Goal: Navigation & Orientation: Find specific page/section

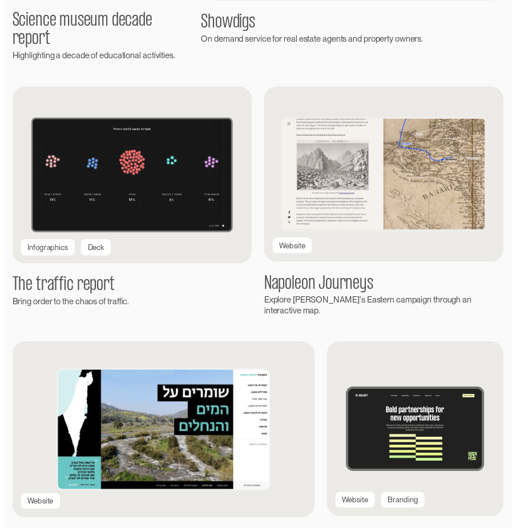
scroll to position [1190, 0]
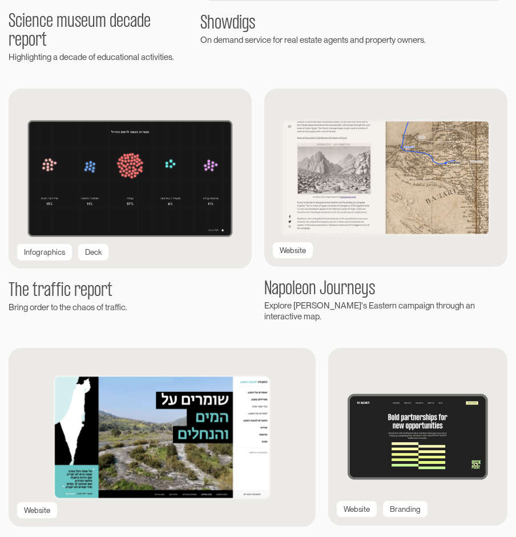
click at [116, 203] on img at bounding box center [130, 179] width 243 height 180
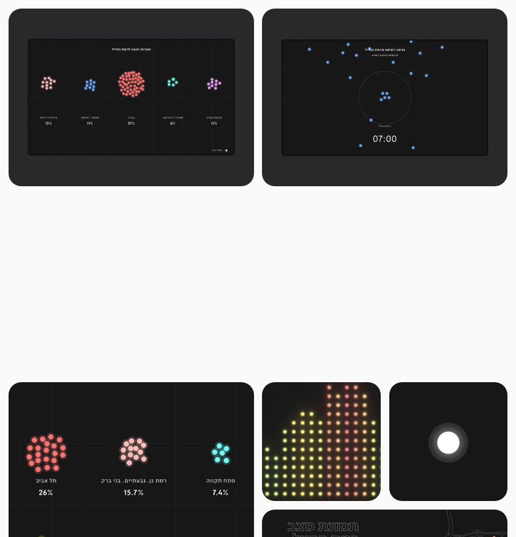
scroll to position [457, 0]
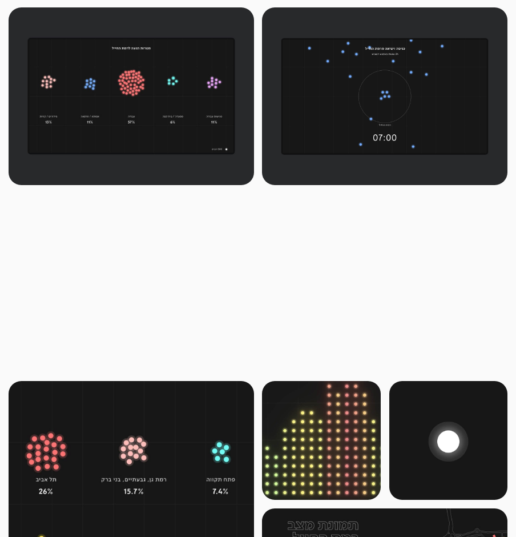
click at [134, 185] on img at bounding box center [132, 96] width 246 height 178
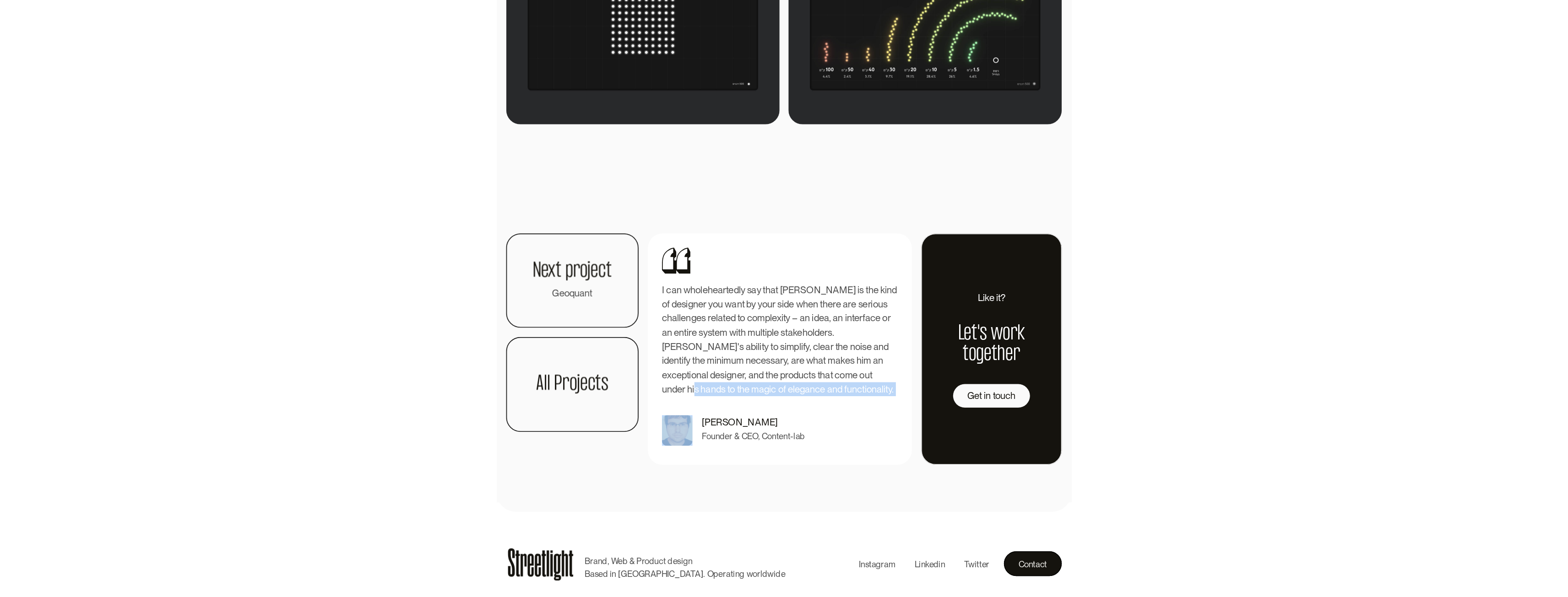
scroll to position [1224, 0]
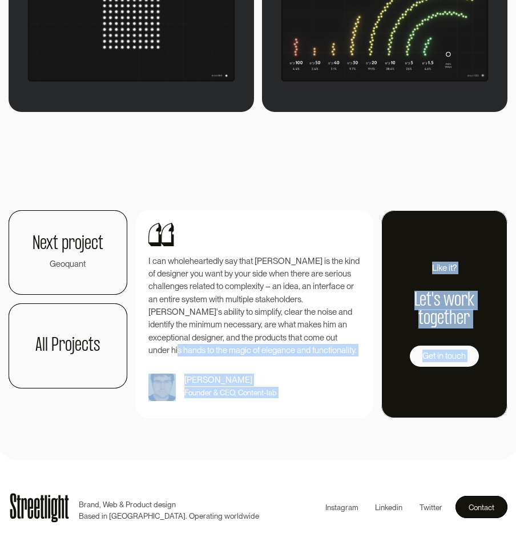
drag, startPoint x: 134, startPoint y: 532, endPoint x: 132, endPoint y: 544, distance: 12.2
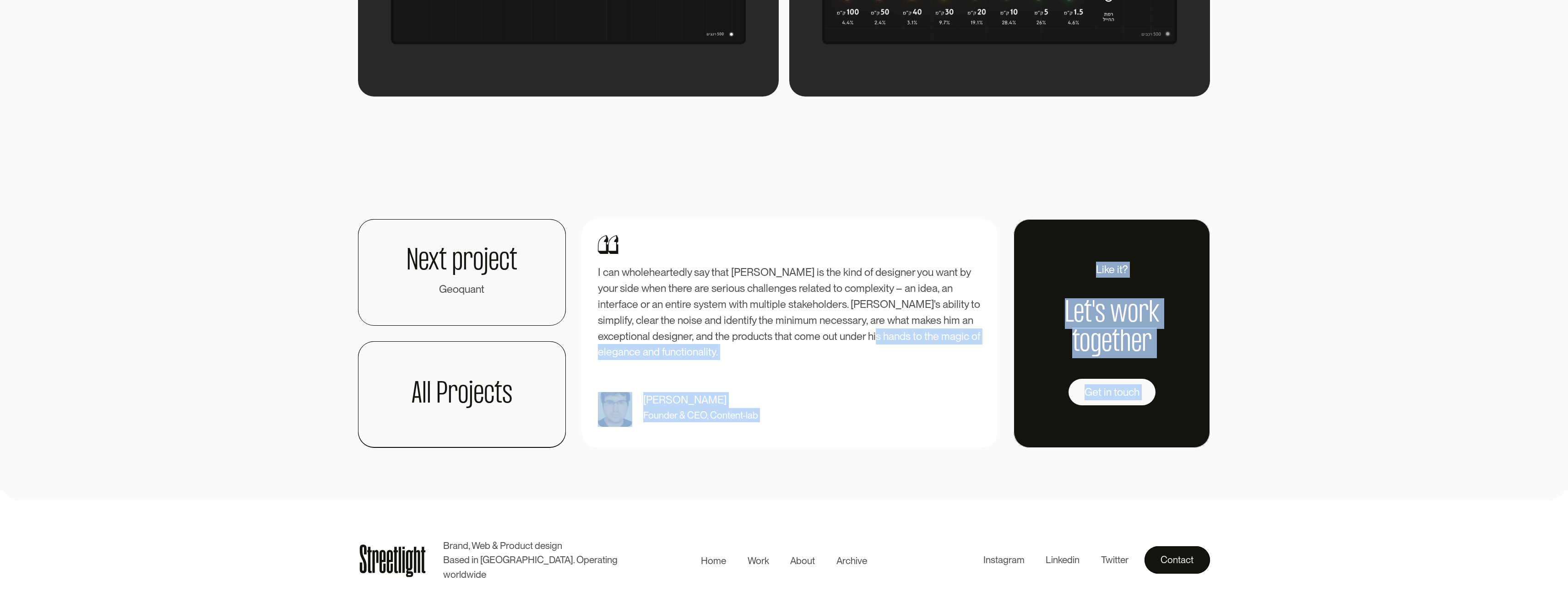
scroll to position [2103, 0]
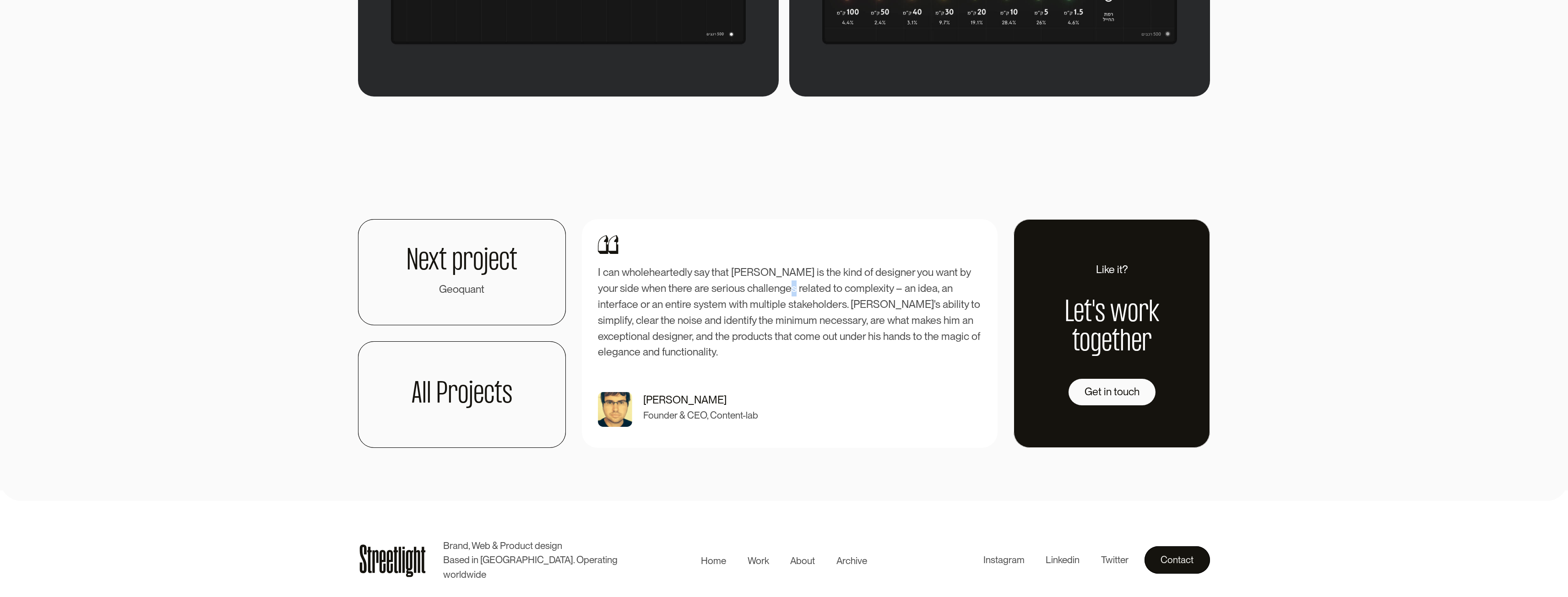
click at [414, 288] on p "I can wholeheartedly say that [PERSON_NAME] is the kind of designer you want by…" at bounding box center [790, 312] width 384 height 95
click at [414, 194] on div "Next project Geoquant All Projects I can wholeheartedly say that [PERSON_NAME] …" at bounding box center [784, 291] width 852 height 314
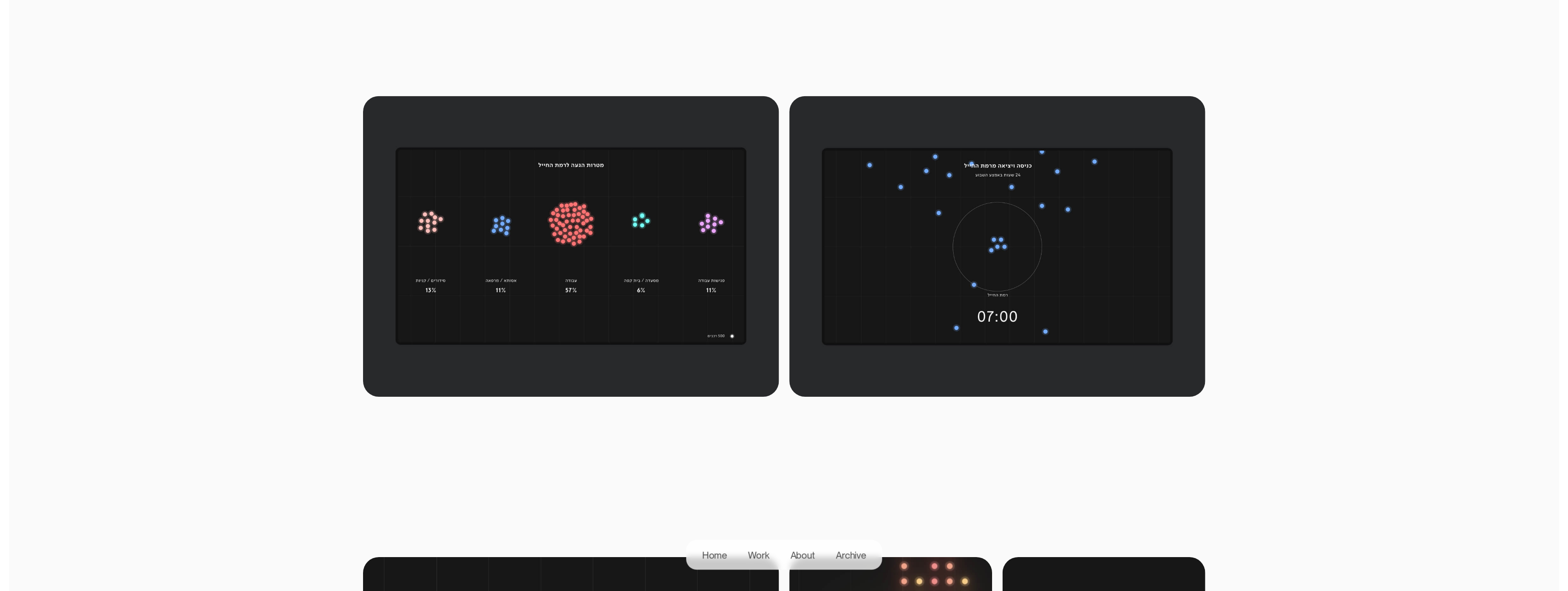
scroll to position [275, 0]
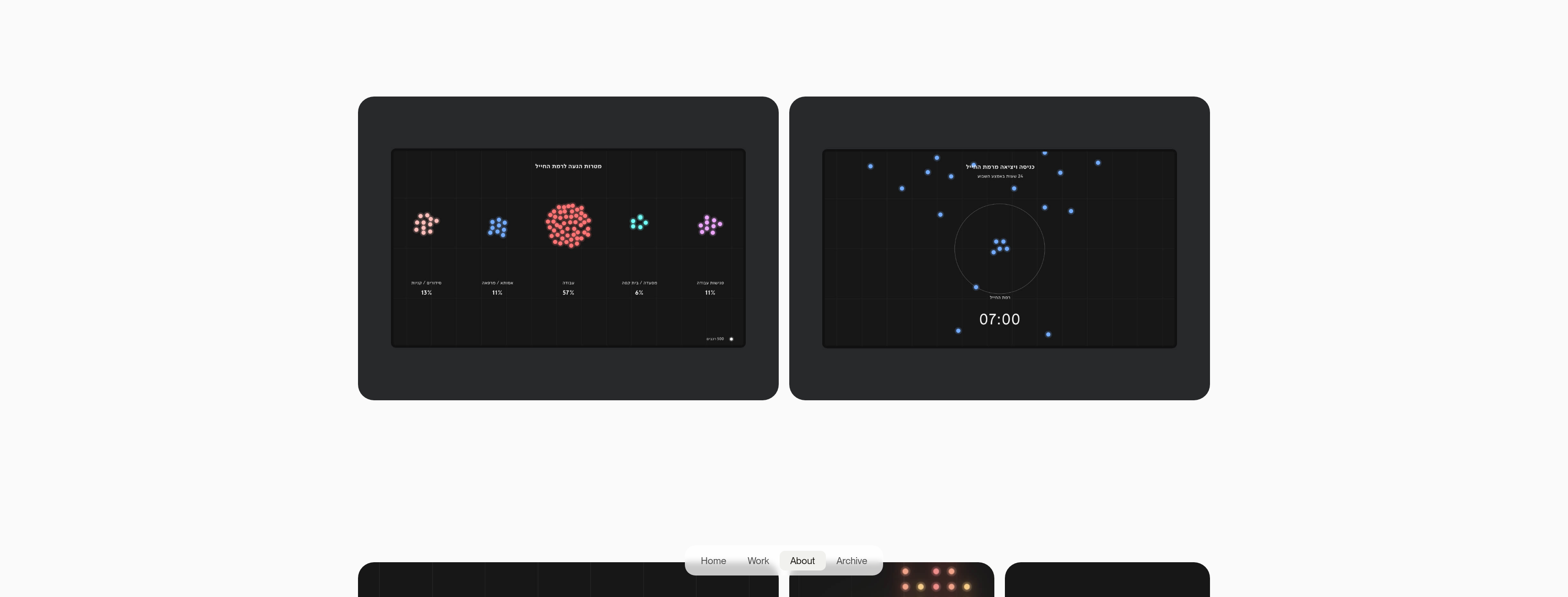
click at [414, 423] on div "About" at bounding box center [802, 561] width 25 height 14
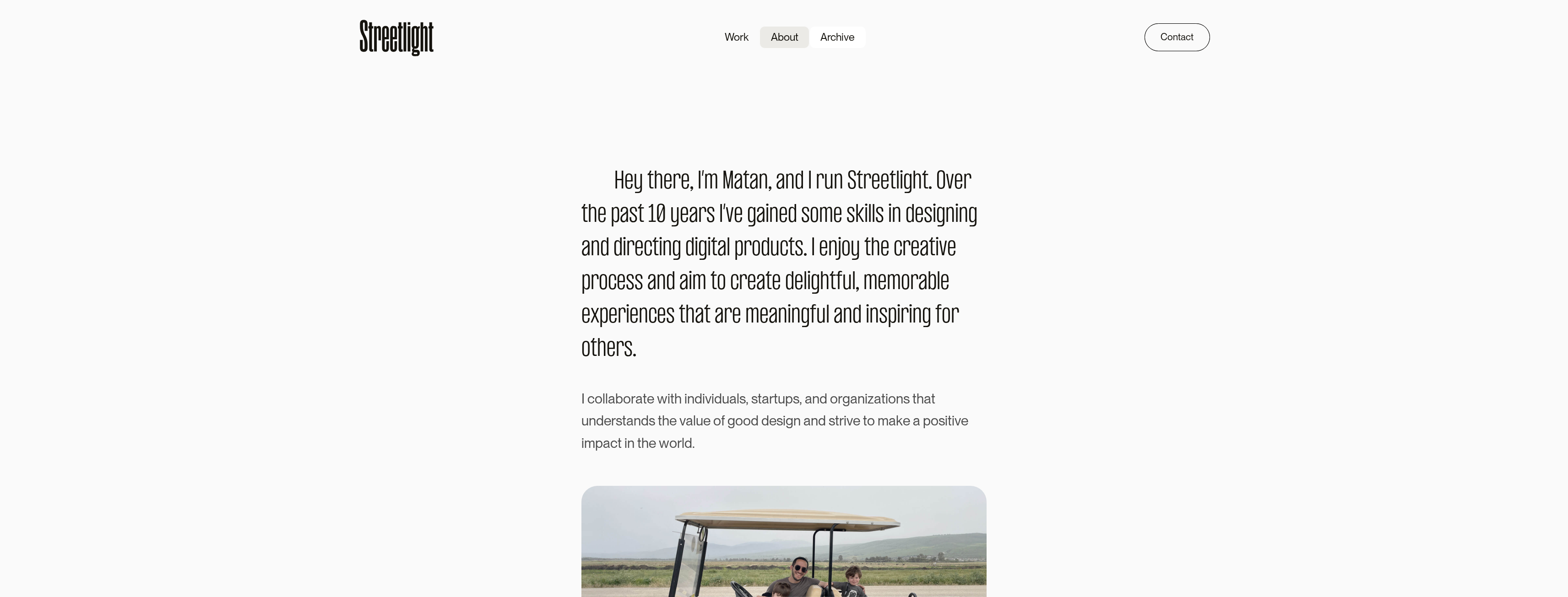
click at [836, 36] on div "Archive" at bounding box center [837, 38] width 34 height 16
